Goal: Information Seeking & Learning: Stay updated

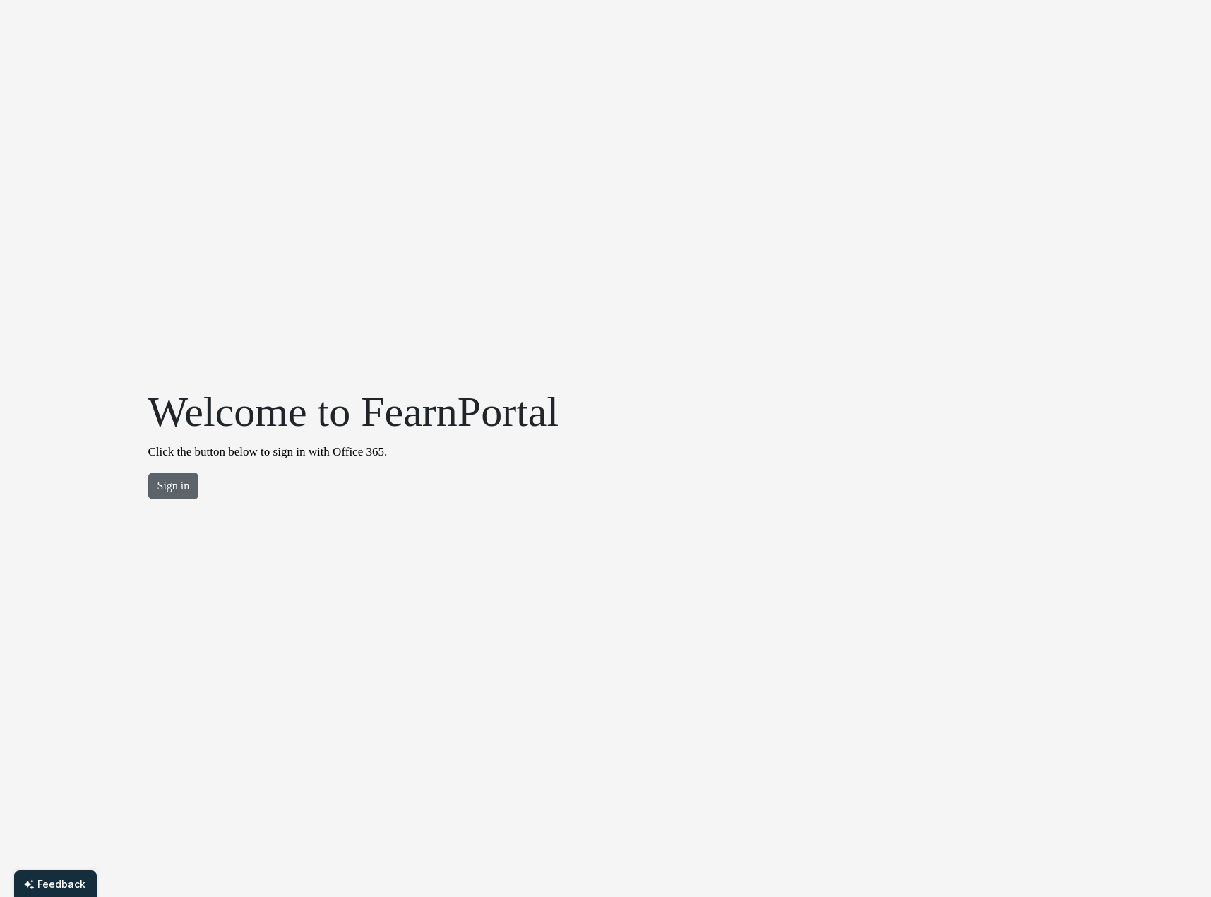
click at [175, 487] on button "Sign in" at bounding box center [173, 485] width 51 height 27
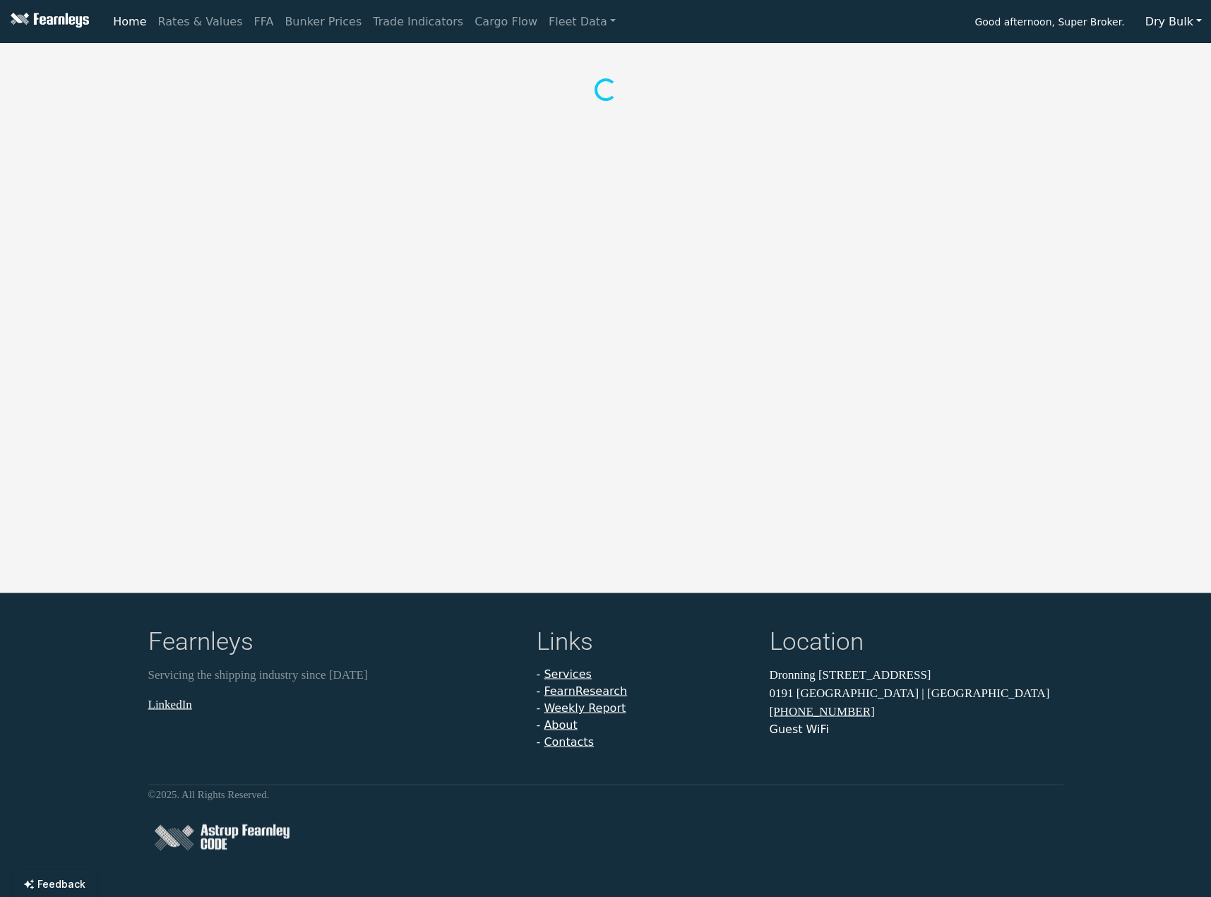
click at [1169, 23] on button "Dry Bulk" at bounding box center [1173, 21] width 75 height 27
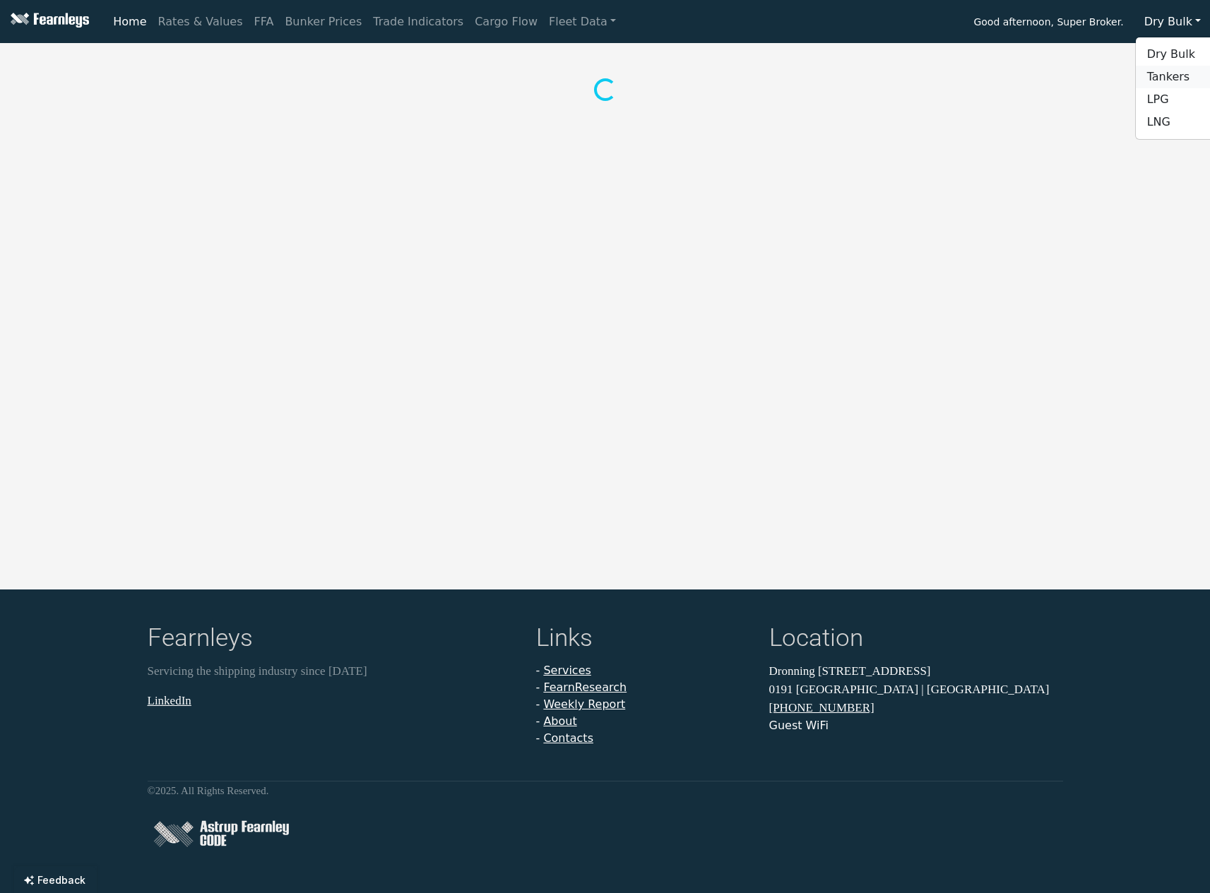
click at [1171, 77] on link "Tankers" at bounding box center [1191, 77] width 112 height 23
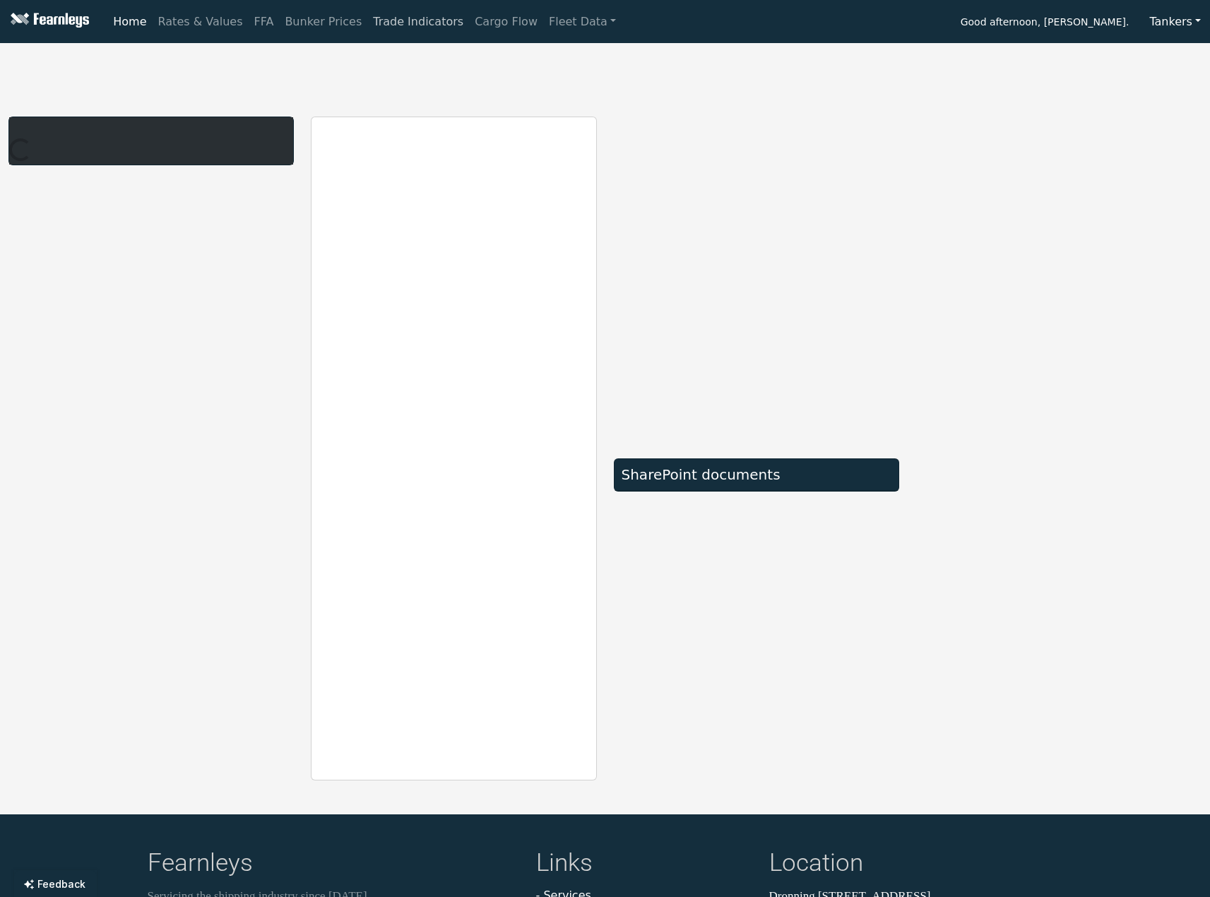
click at [377, 18] on link "Trade Indicators" at bounding box center [418, 22] width 102 height 28
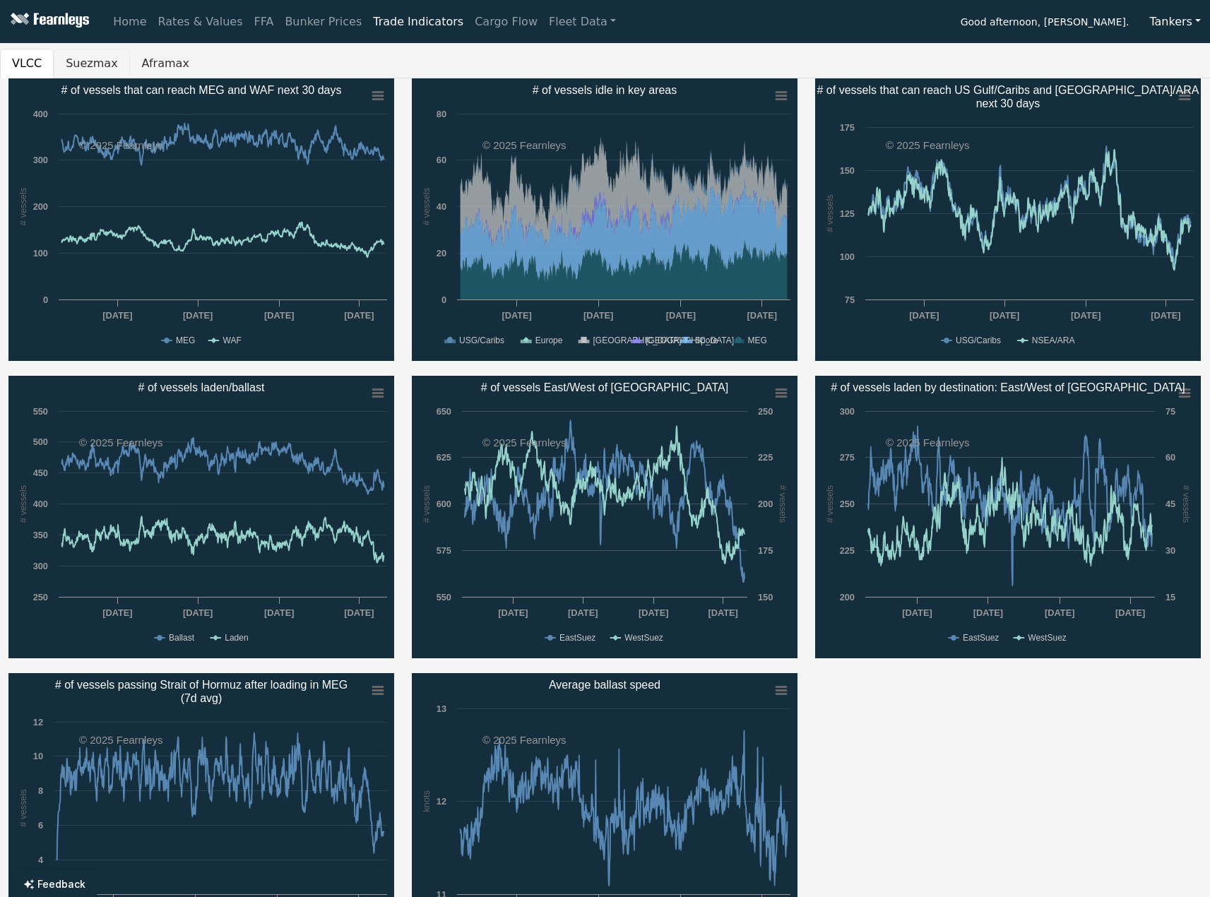
click at [70, 61] on button "Suezmax" at bounding box center [92, 64] width 76 height 30
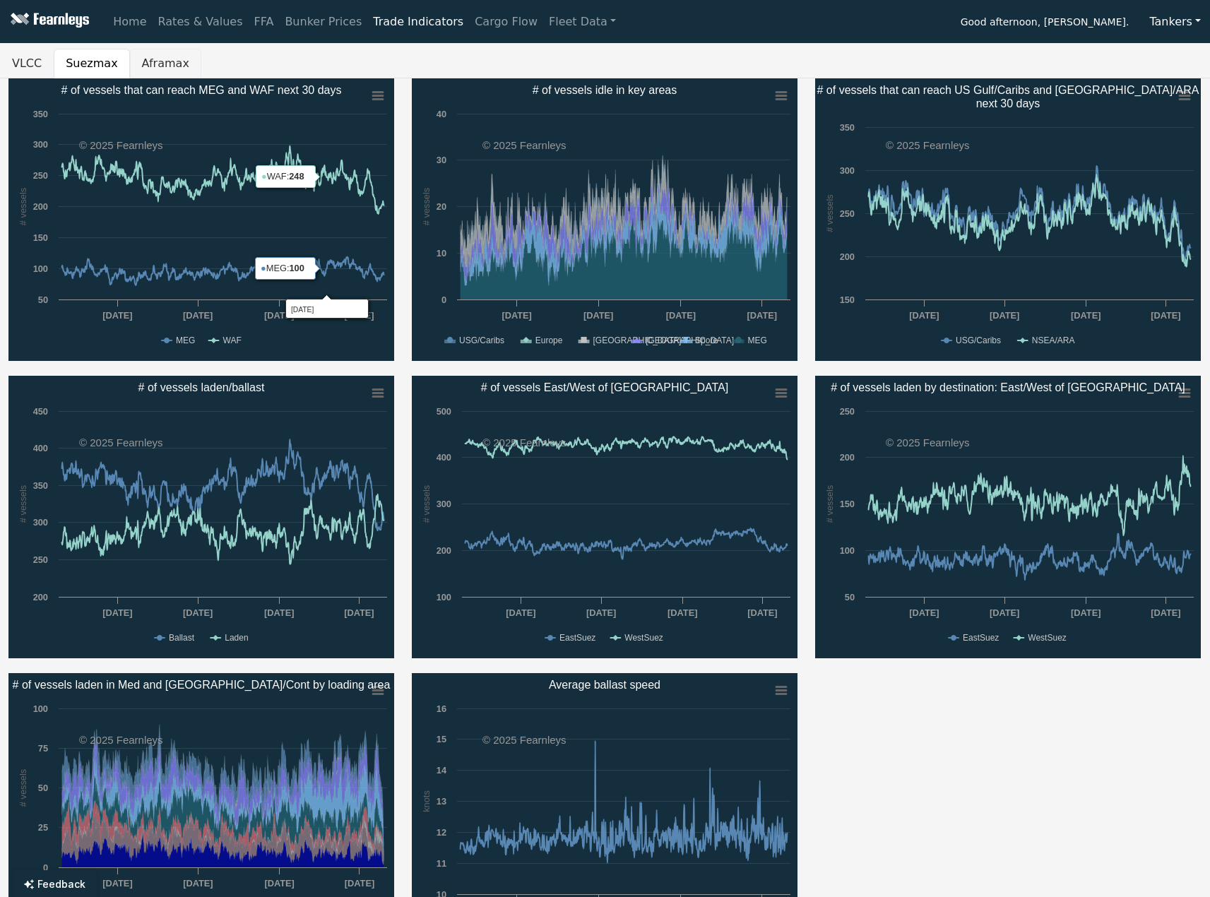
click at [146, 63] on button "Aframax" at bounding box center [165, 64] width 71 height 30
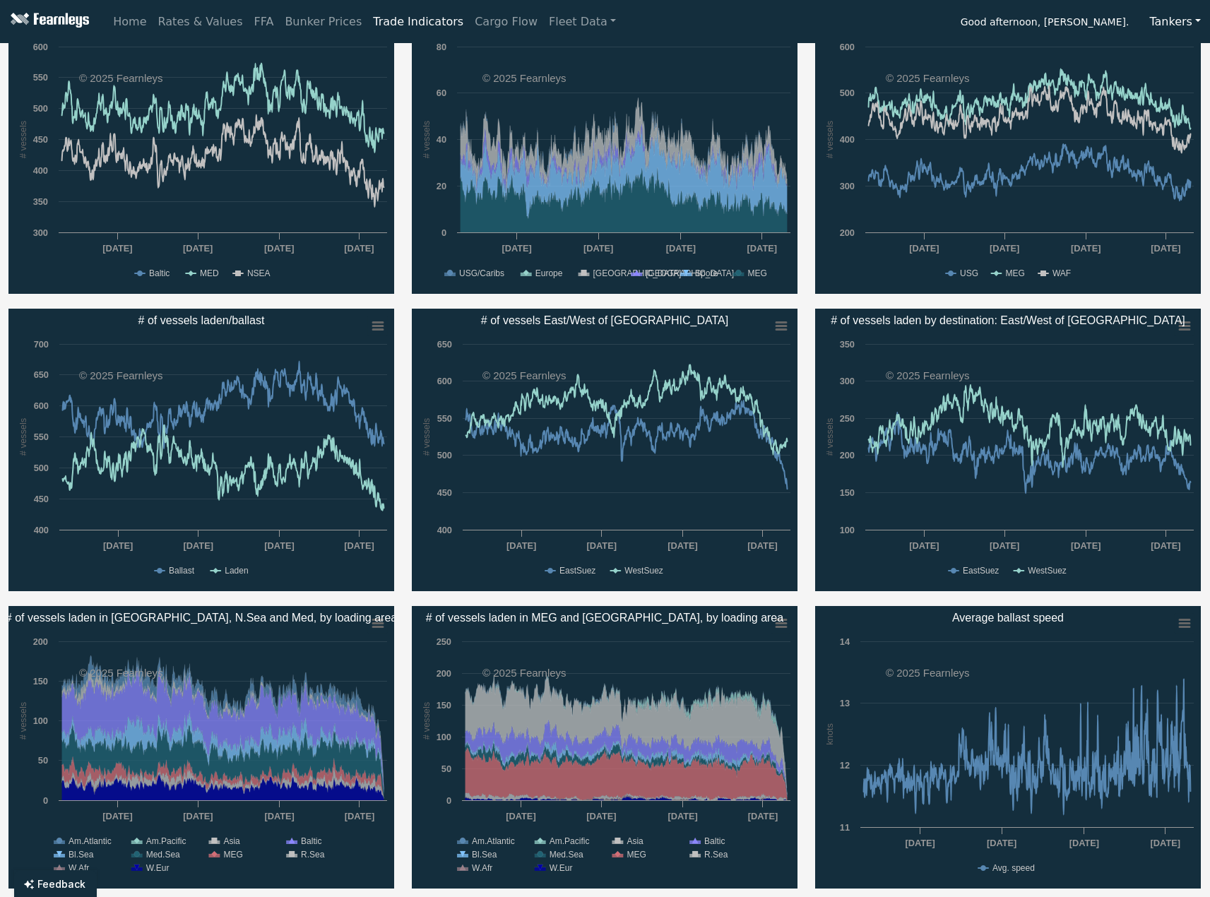
scroll to position [71, 0]
